Goal: Find contact information: Find contact information

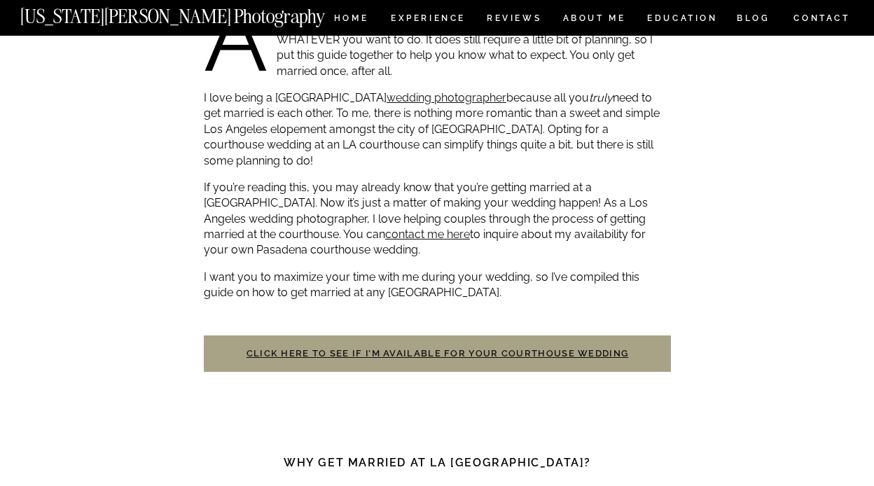
scroll to position [709, 0]
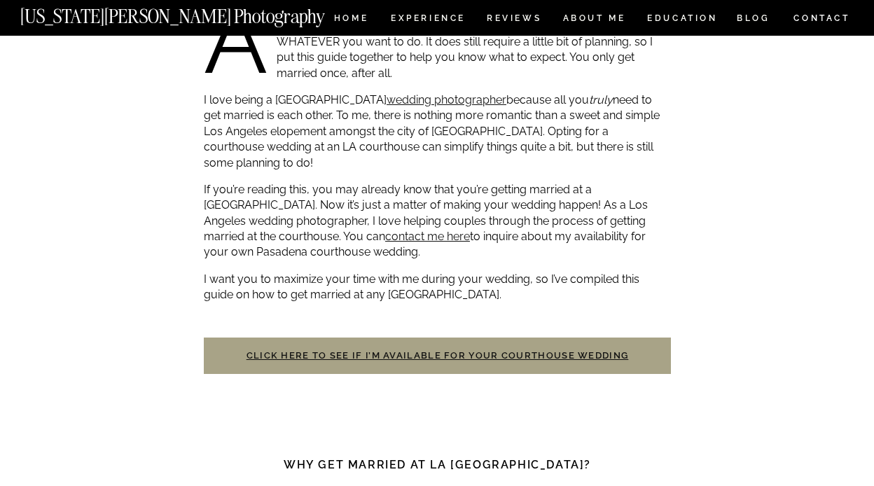
click at [395, 279] on p "I want you to maximize your time with me during your wedding, so I’ve compiled …" at bounding box center [437, 288] width 467 height 32
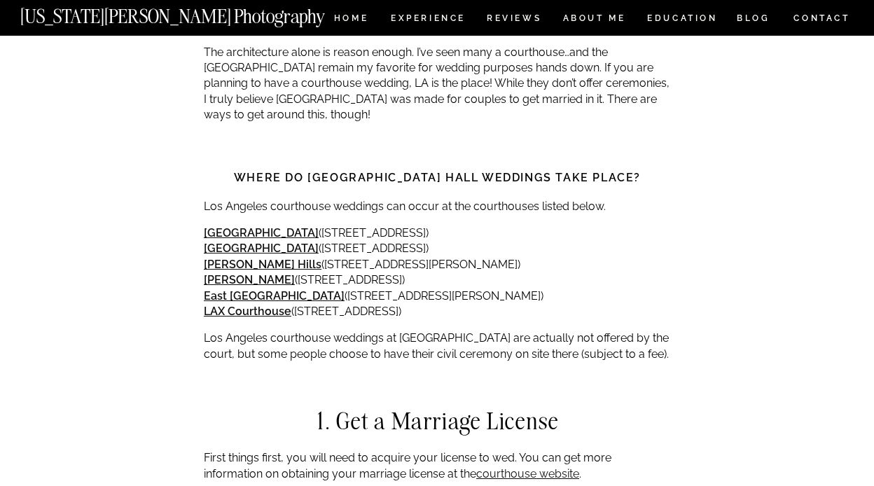
scroll to position [1153, 0]
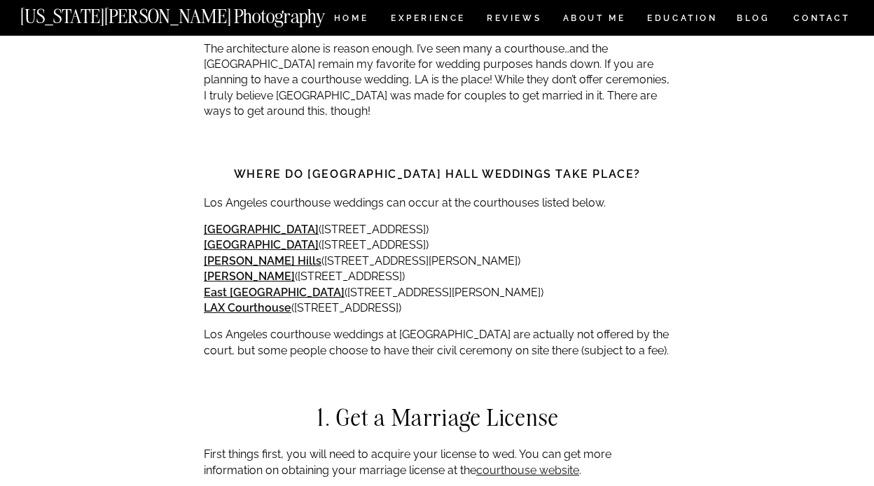
drag, startPoint x: 274, startPoint y: 326, endPoint x: 310, endPoint y: 326, distance: 36.4
click at [289, 327] on p "Los Angeles courthouse weddings at [GEOGRAPHIC_DATA] are actually not offered b…" at bounding box center [437, 343] width 467 height 32
click at [345, 327] on p "Los Angeles courthouse weddings at [GEOGRAPHIC_DATA] are actually not offered b…" at bounding box center [437, 343] width 467 height 32
drag, startPoint x: 330, startPoint y: 338, endPoint x: 409, endPoint y: 334, distance: 78.5
click at [410, 334] on p "Los Angeles courthouse weddings at [GEOGRAPHIC_DATA] are actually not offered b…" at bounding box center [437, 343] width 467 height 32
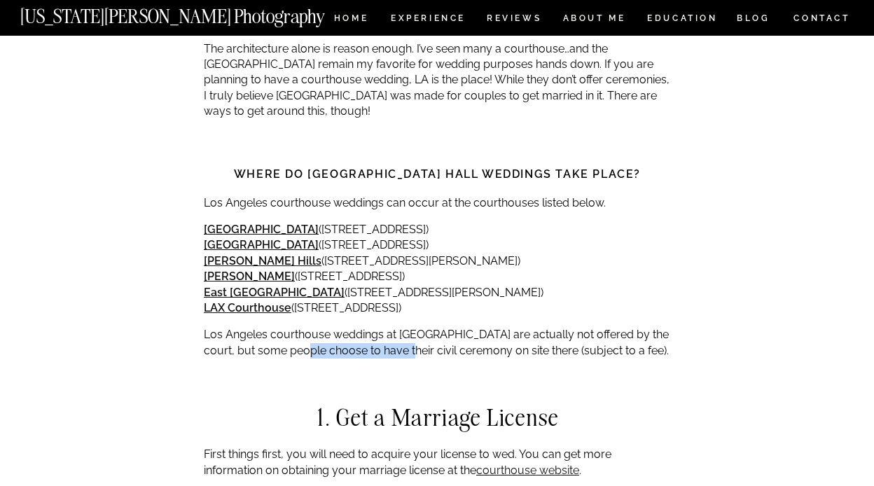
drag, startPoint x: 409, startPoint y: 334, endPoint x: 304, endPoint y: 331, distance: 105.1
click at [304, 330] on p "Los Angeles courthouse weddings at [GEOGRAPHIC_DATA] are actually not offered b…" at bounding box center [437, 343] width 467 height 32
click at [304, 331] on p "Los Angeles courthouse weddings at Pasadena city hall are actually not offered …" at bounding box center [437, 343] width 467 height 32
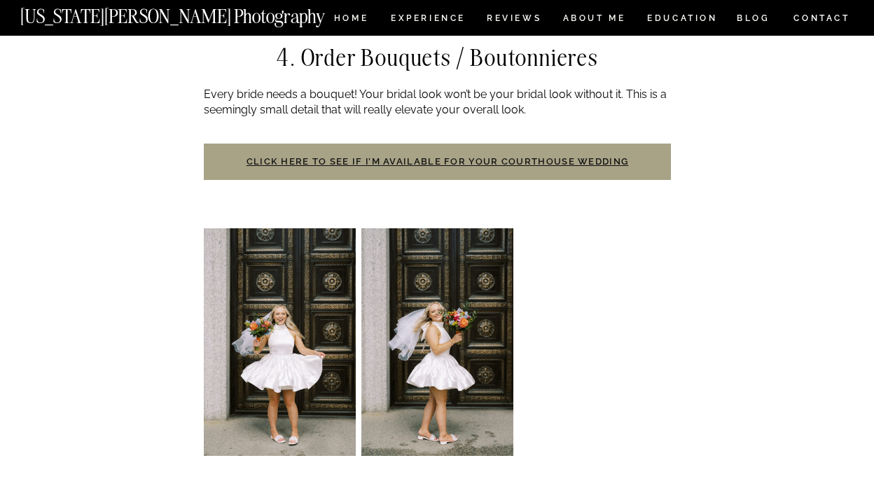
scroll to position [2093, 0]
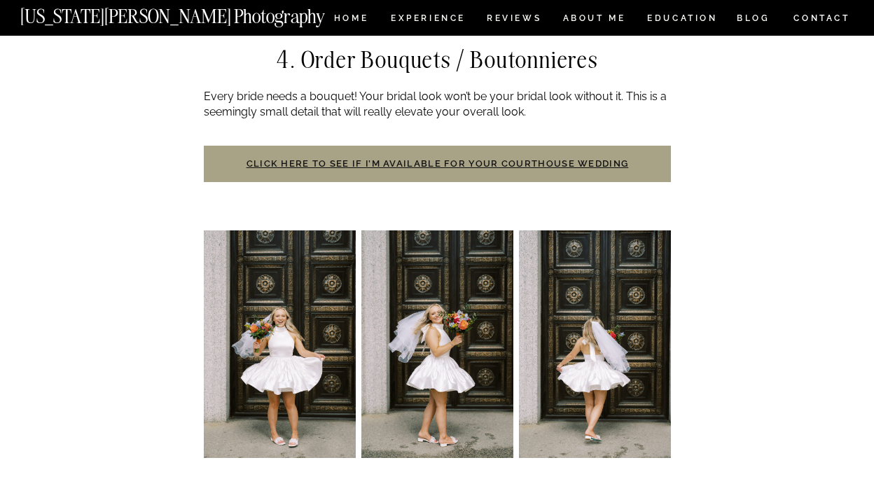
click at [447, 154] on h3 "Click here to see if I’m available for your courthouse wedding" at bounding box center [437, 164] width 467 height 36
click at [414, 158] on link "Click here to see if I’m available for your courthouse wedding" at bounding box center [437, 163] width 382 height 11
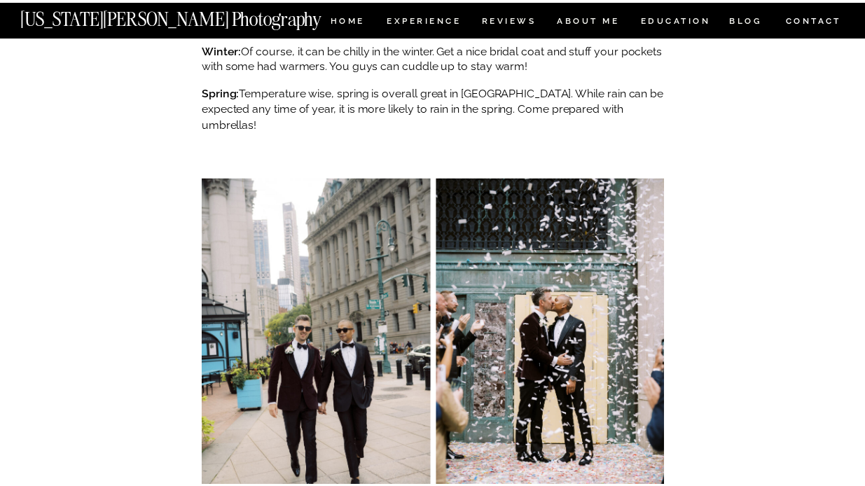
scroll to position [3603, 0]
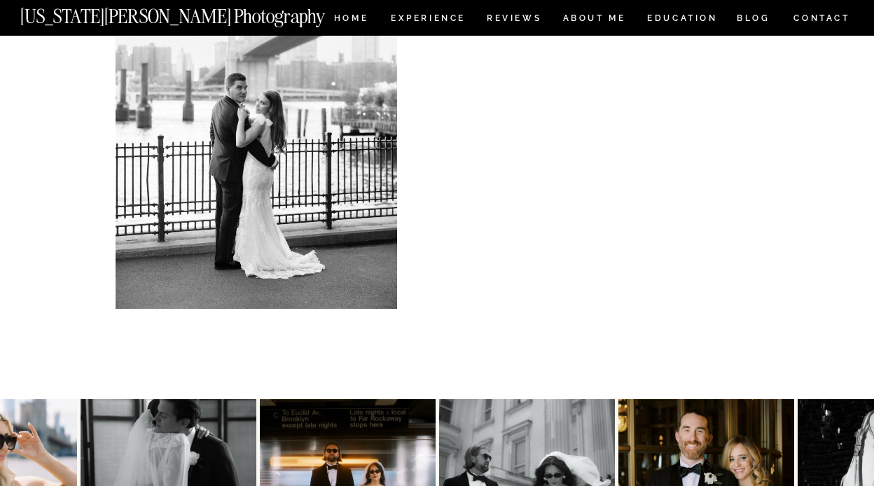
scroll to position [558, 0]
